Goal: Task Accomplishment & Management: Use online tool/utility

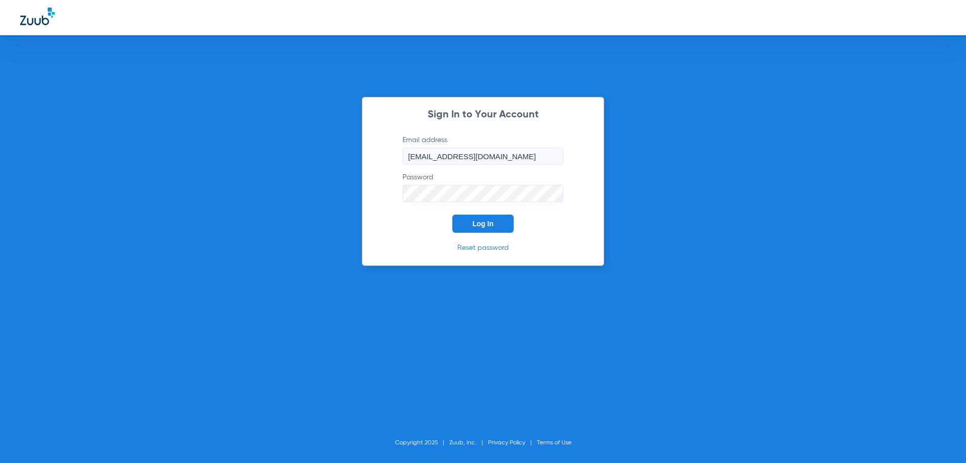
click at [501, 217] on button "Log In" at bounding box center [482, 223] width 61 height 18
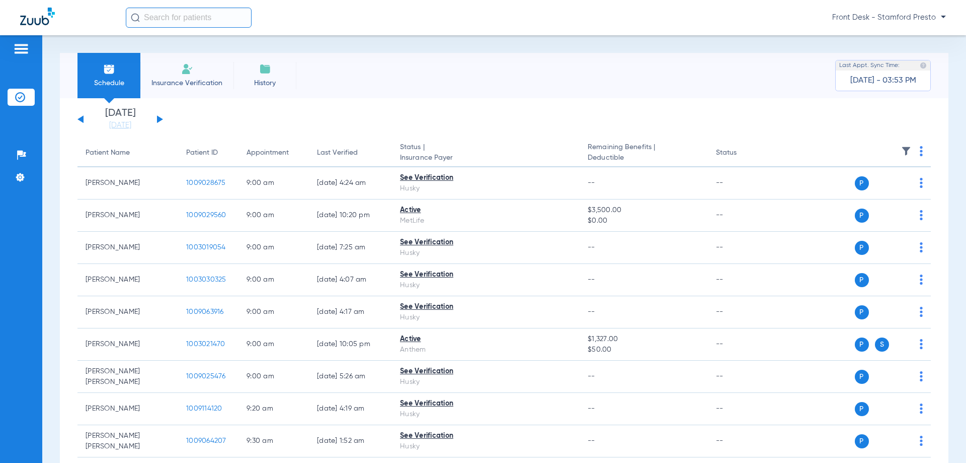
click at [156, 119] on div "[DATE] [DATE] [DATE] [DATE] [DATE] [DATE] [DATE] [DATE] [DATE] [DATE] [DATE] [D…" at bounding box center [121, 119] width 86 height 22
click at [157, 121] on div "[DATE] [DATE] [DATE] [DATE] [DATE] [DATE] [DATE] [DATE] [DATE] [DATE] [DATE] [D…" at bounding box center [121, 119] width 86 height 22
click at [162, 122] on div "[DATE] [DATE] [DATE] [DATE] [DATE] [DATE] [DATE] [DATE] [DATE] [DATE] [DATE] [D…" at bounding box center [121, 119] width 86 height 22
click at [160, 119] on button at bounding box center [160, 119] width 6 height 8
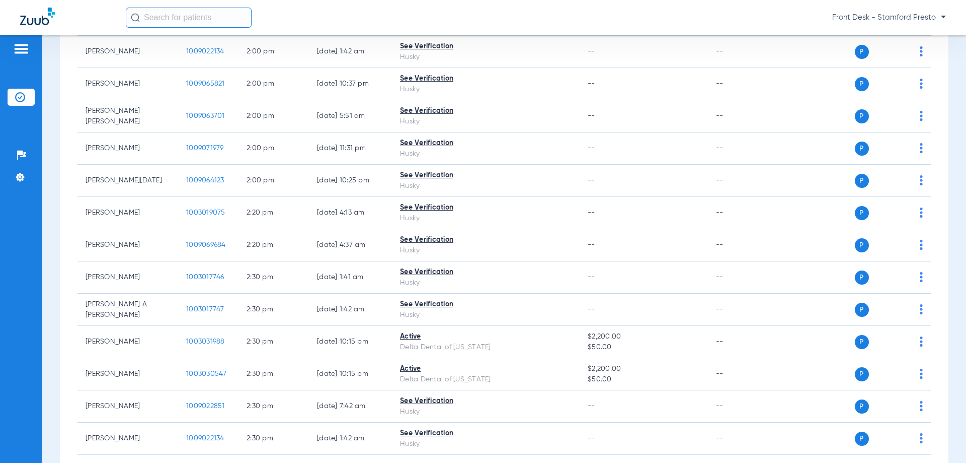
scroll to position [2617, 0]
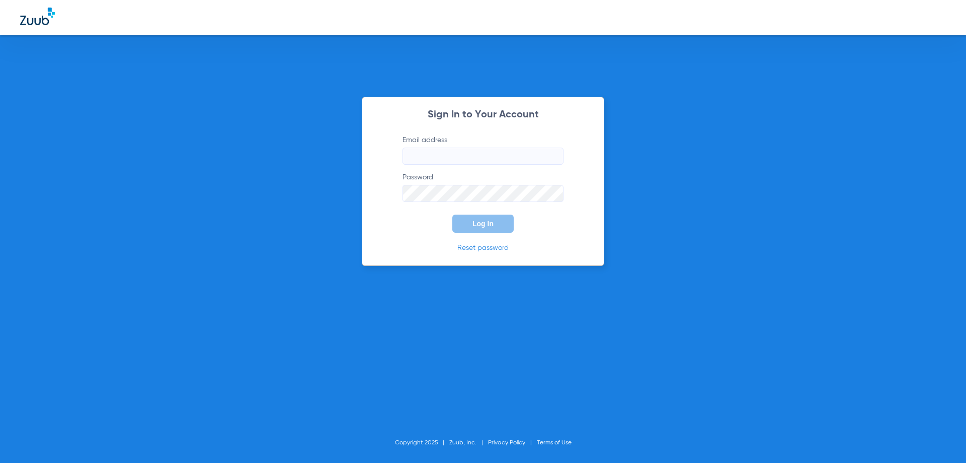
type input "[EMAIL_ADDRESS][DOMAIN_NAME]"
